Goal: Task Accomplishment & Management: Use online tool/utility

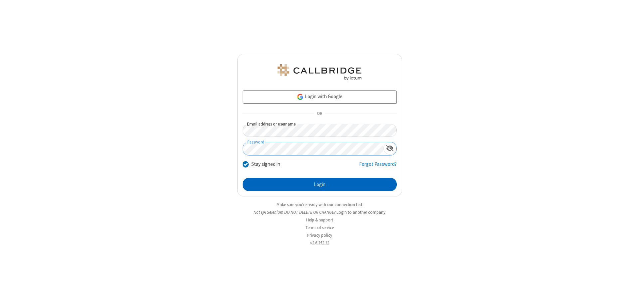
click at [320, 184] on button "Login" at bounding box center [320, 184] width 154 height 13
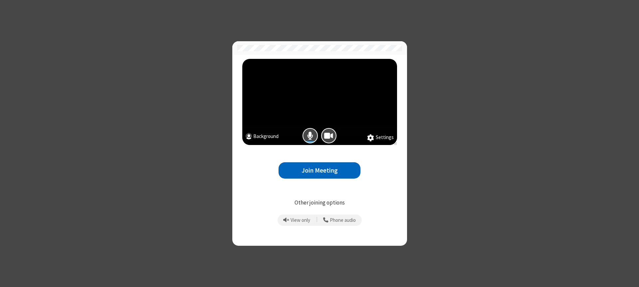
click at [320, 171] on button "Join Meeting" at bounding box center [320, 171] width 82 height 16
